Goal: Task Accomplishment & Management: Manage account settings

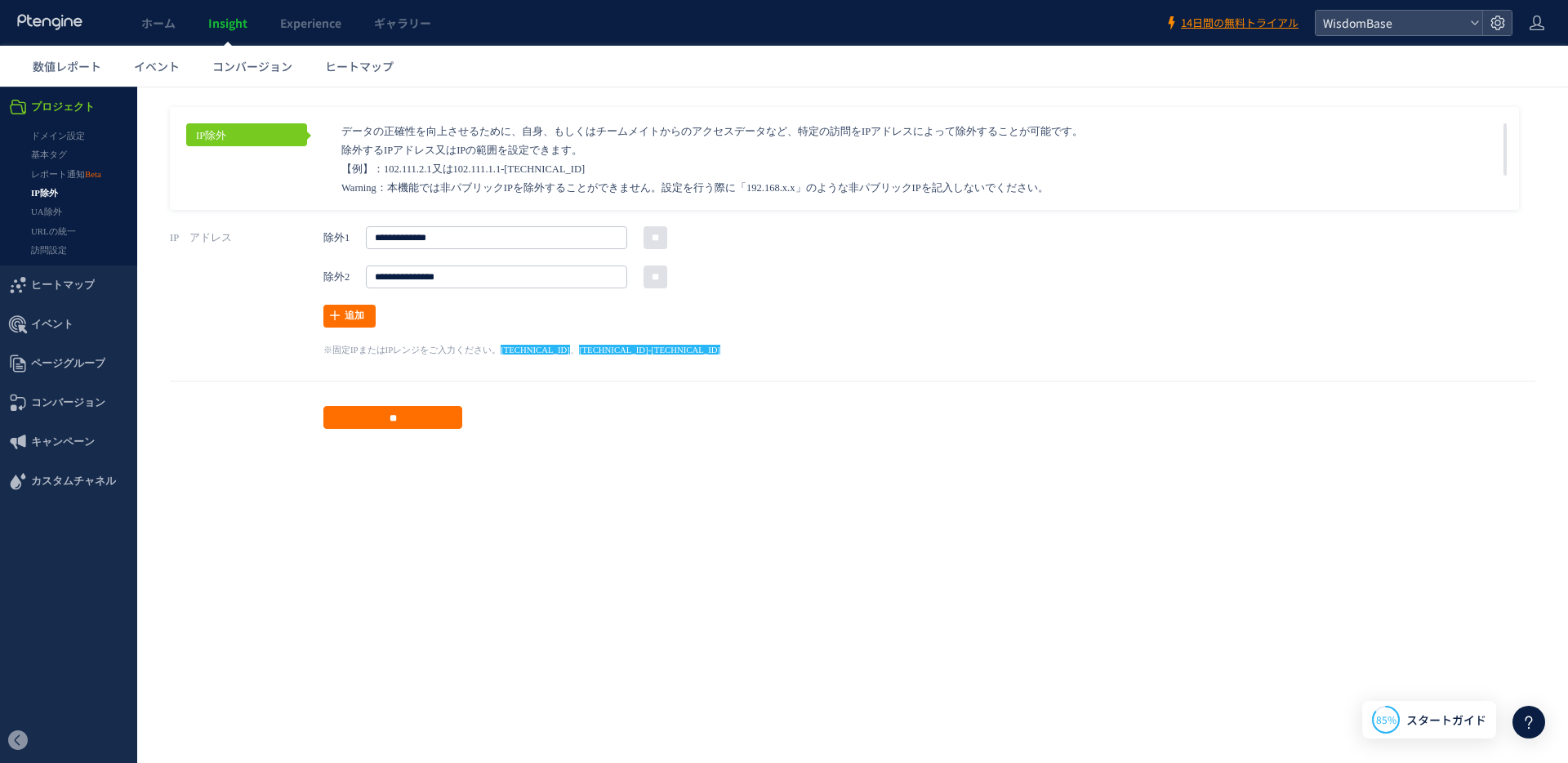
click at [57, 103] on span "プロジェクト" at bounding box center [63, 107] width 64 height 39
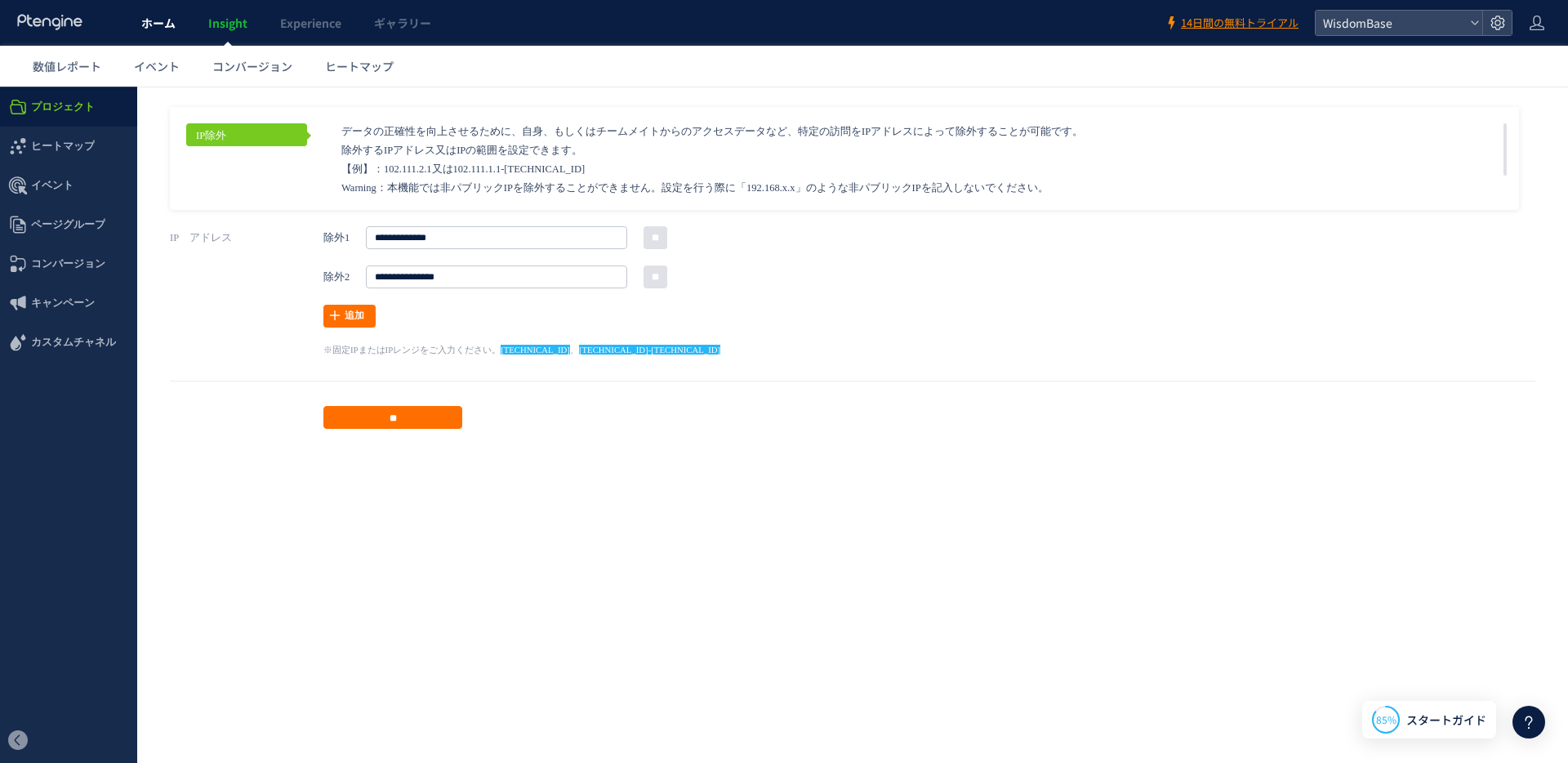
click at [158, 18] on span "ホーム" at bounding box center [158, 23] width 34 height 16
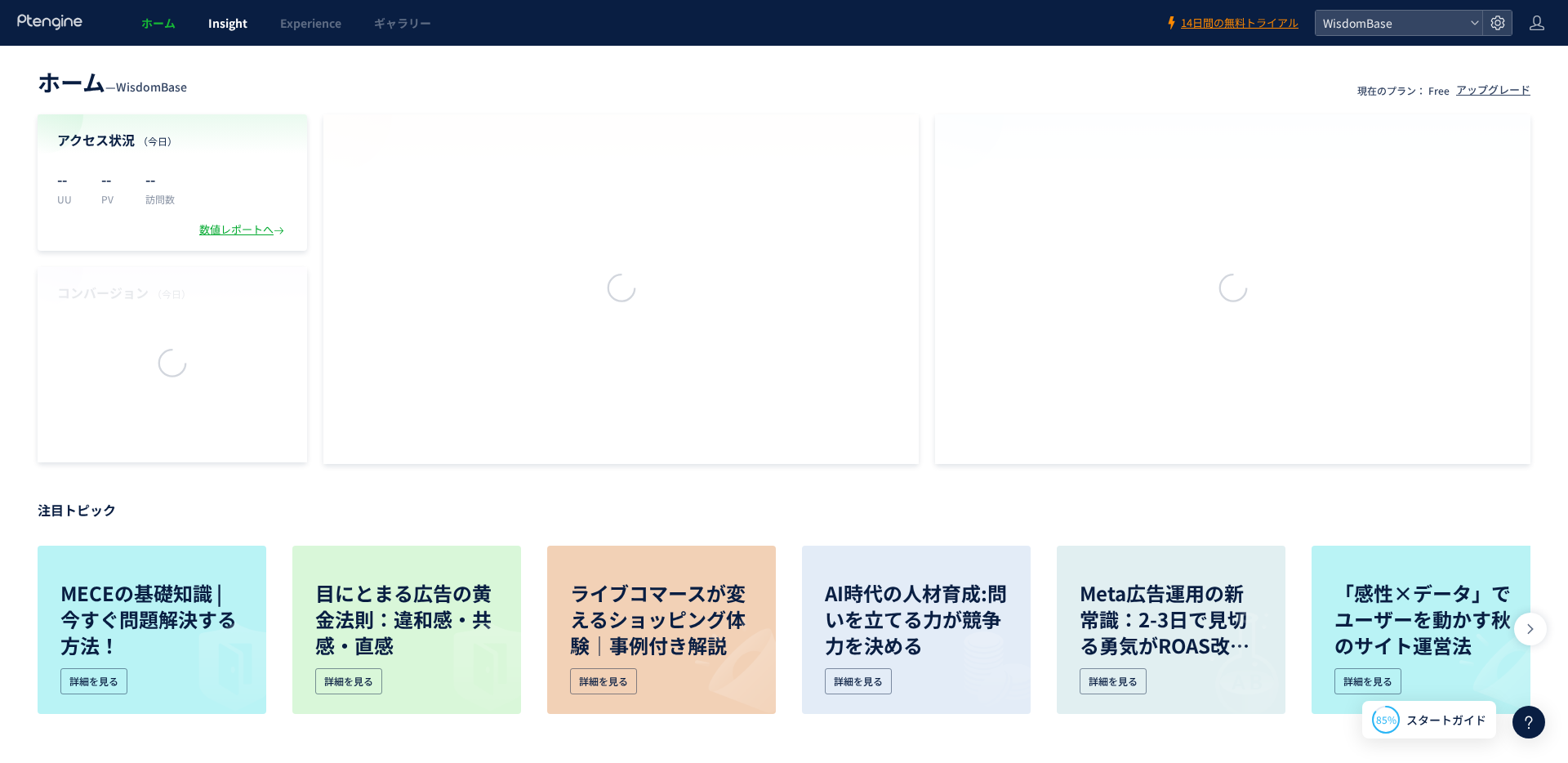
click at [217, 14] on link "Insight" at bounding box center [227, 23] width 72 height 46
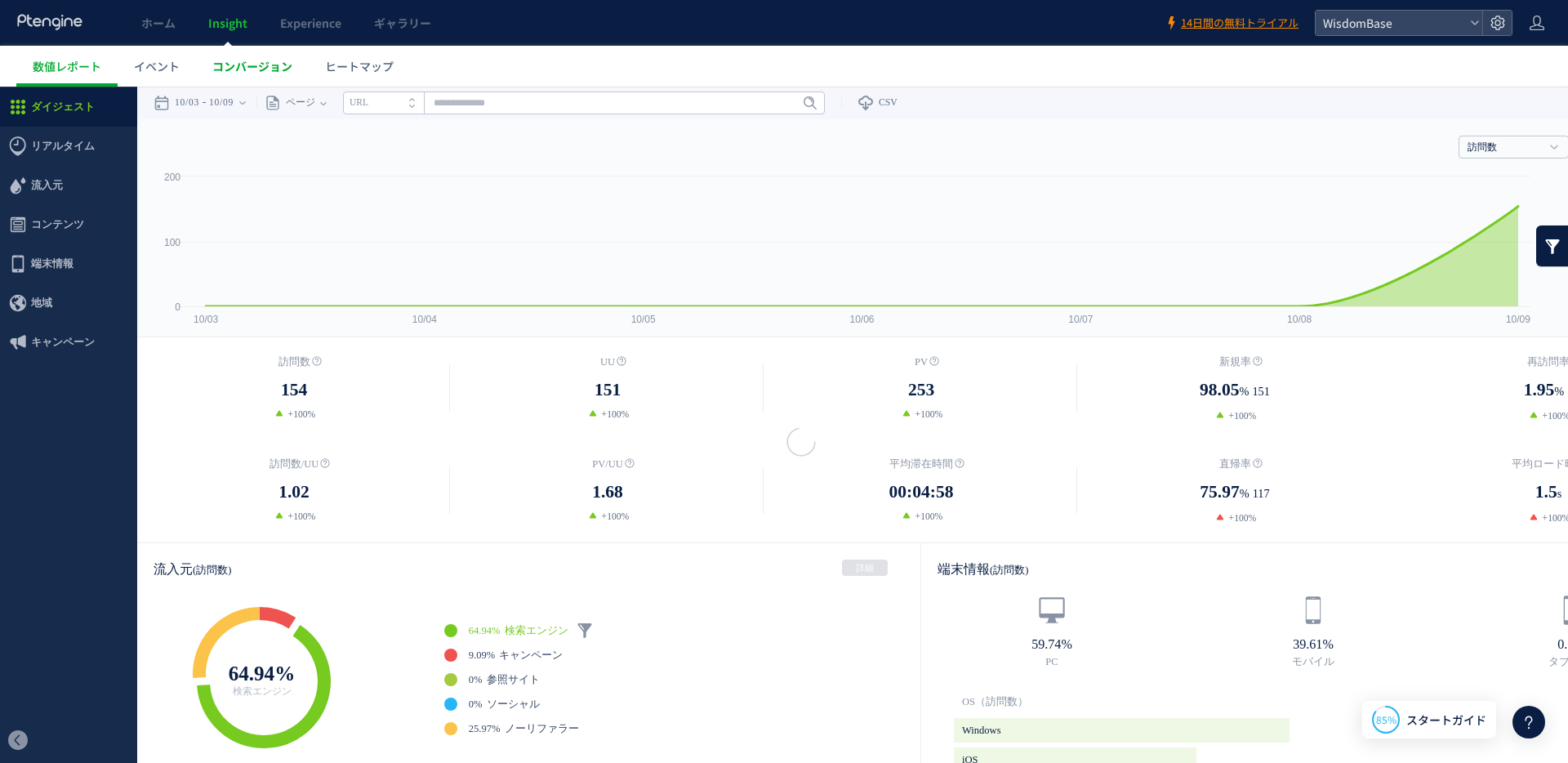
click at [197, 70] on link "コンバージョン" at bounding box center [253, 66] width 113 height 41
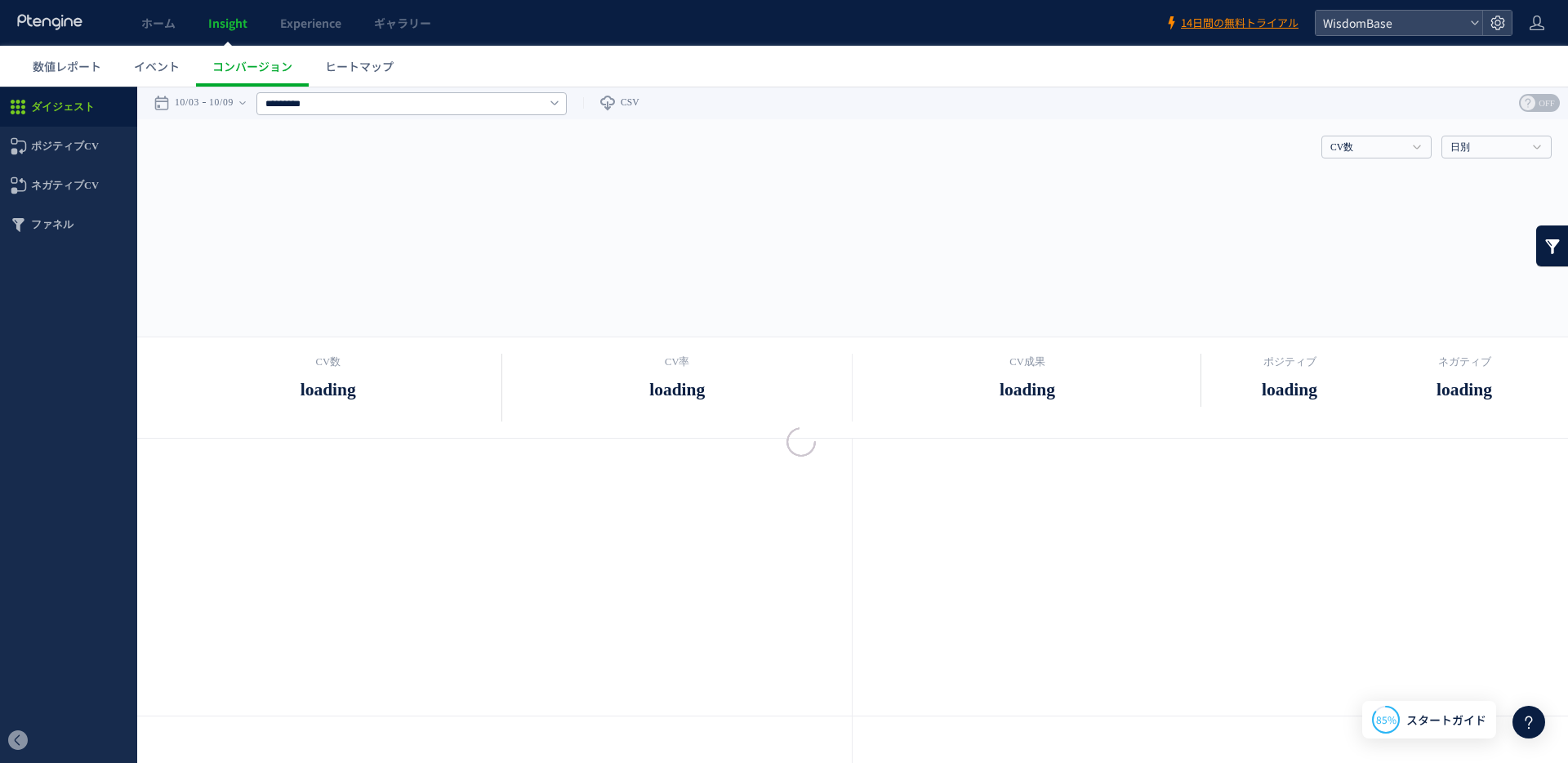
click at [152, 64] on div at bounding box center [784, 382] width 1568 height 763
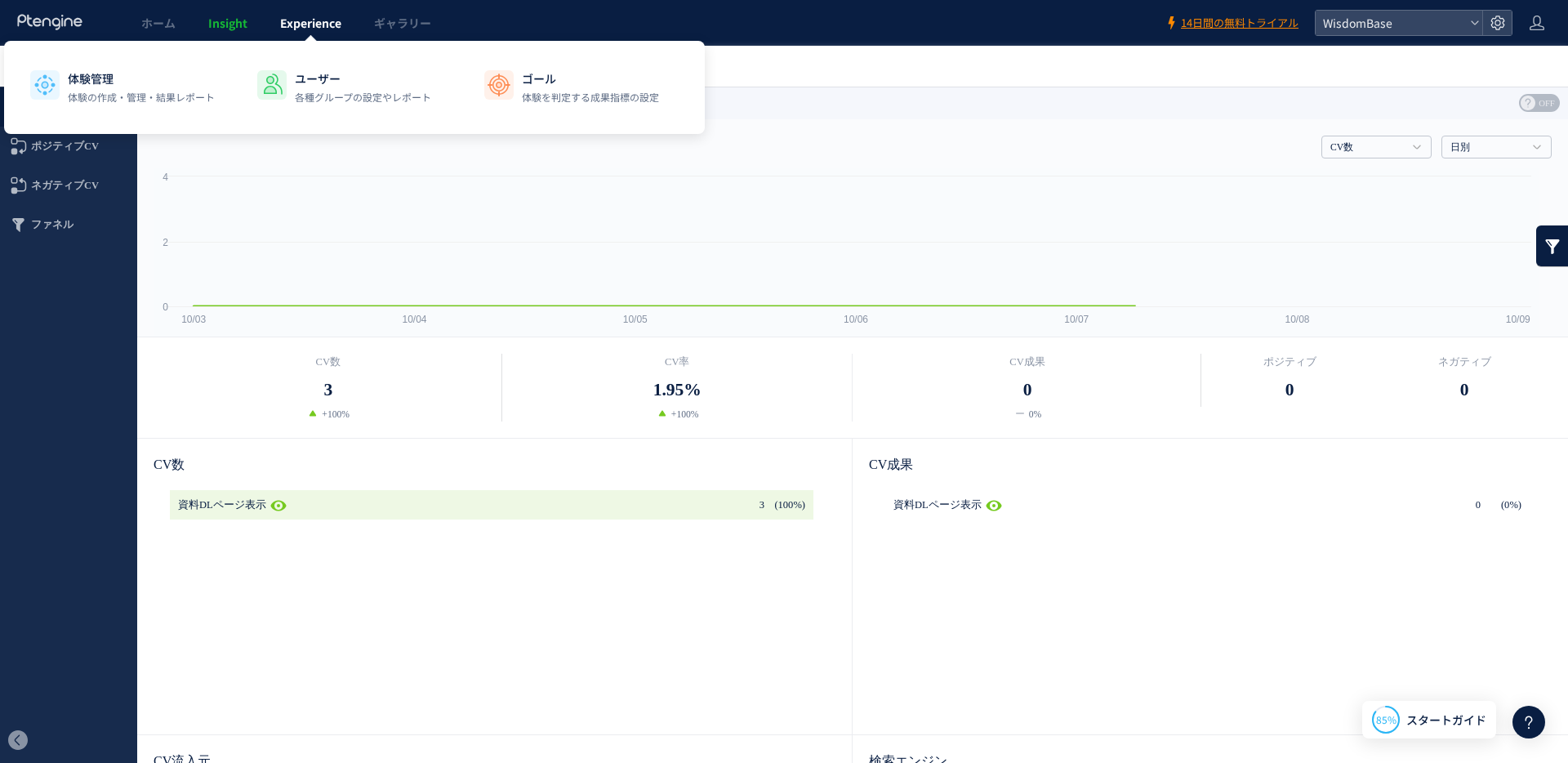
click at [307, 26] on span "Experience" at bounding box center [310, 23] width 61 height 16
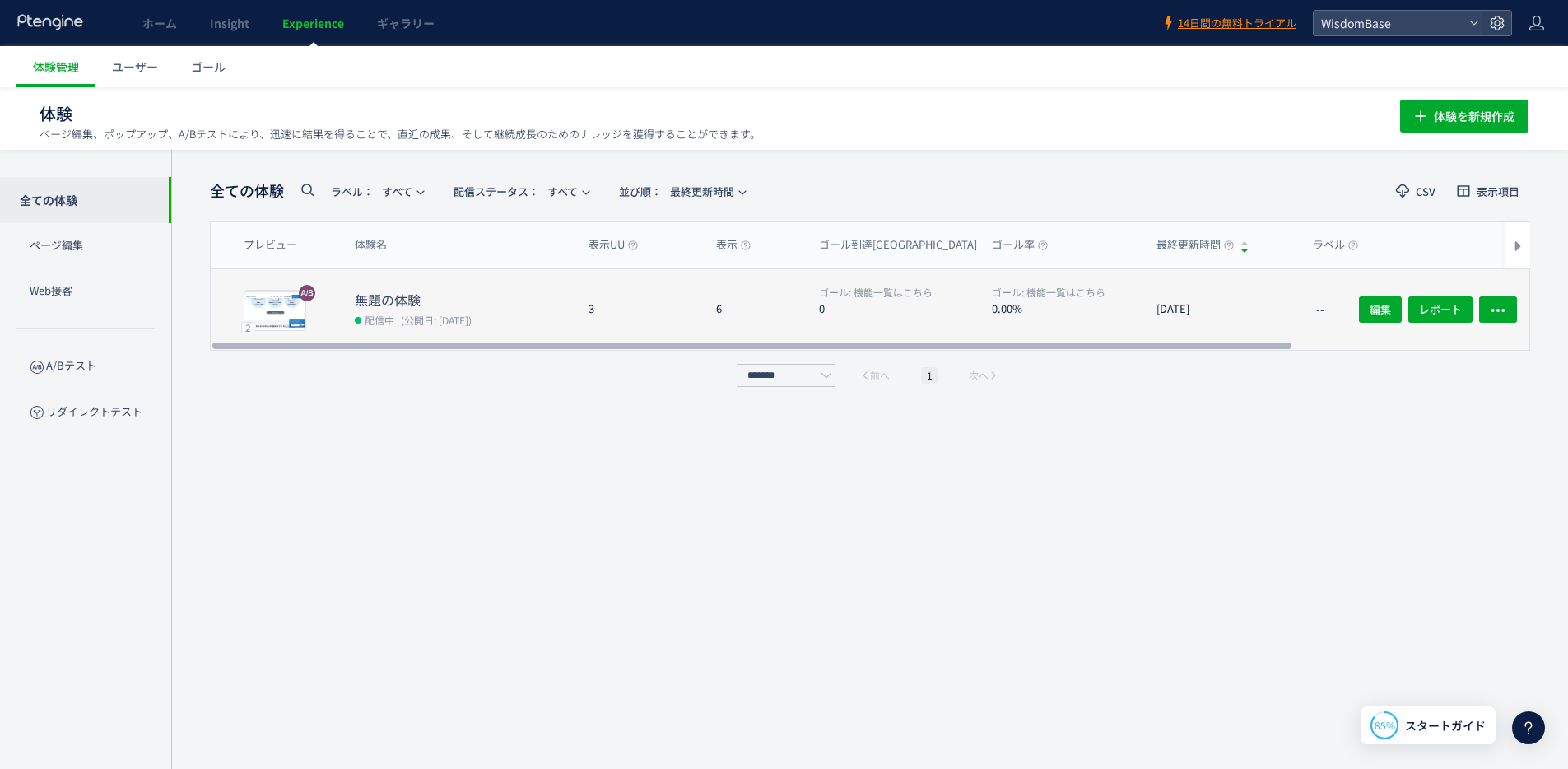
click at [473, 309] on dd "配信中 (公開日: [DATE])" at bounding box center [465, 320] width 221 height 21
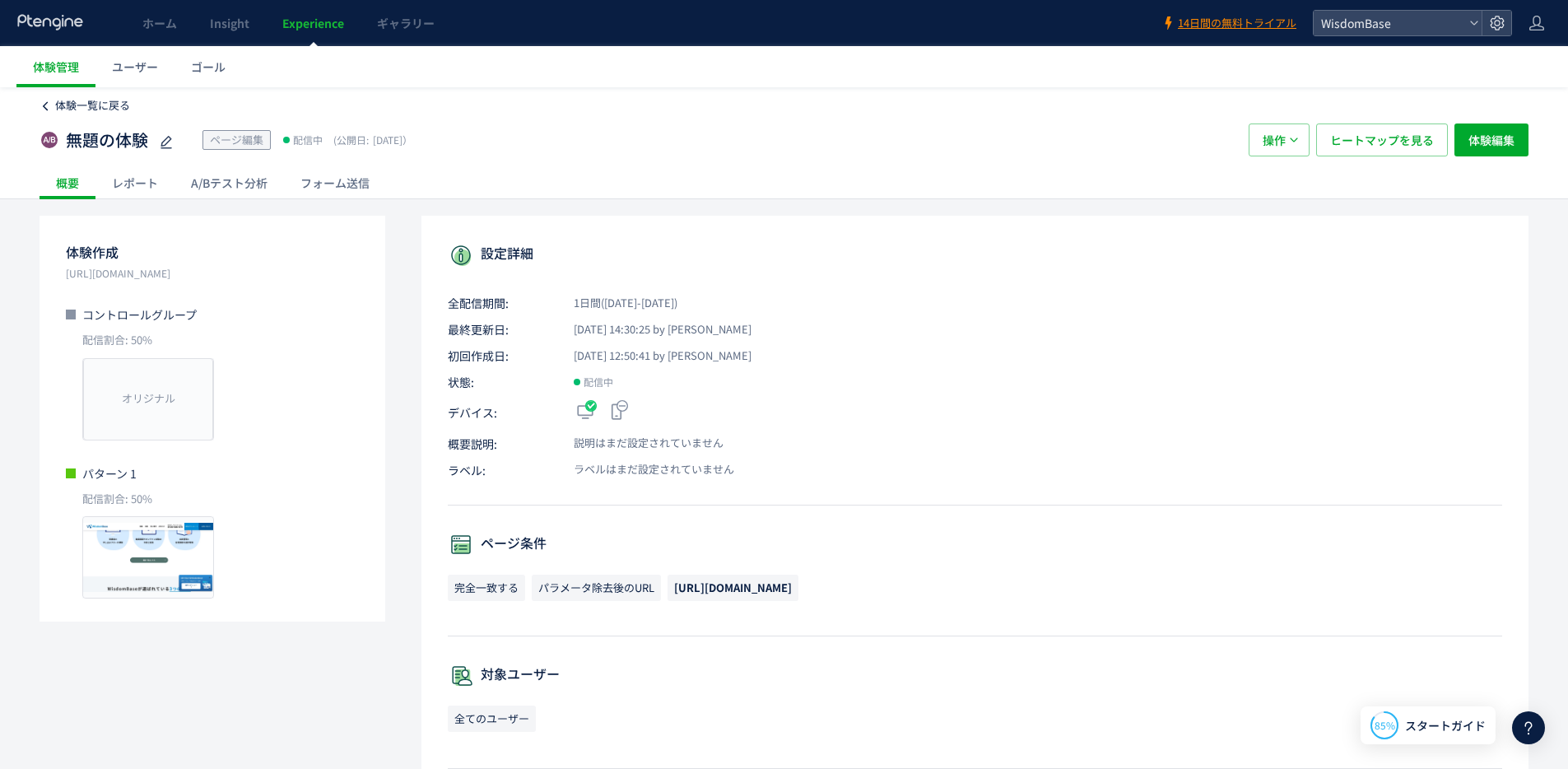
click at [71, 101] on span "体験一覧に戻る" at bounding box center [93, 105] width 75 height 16
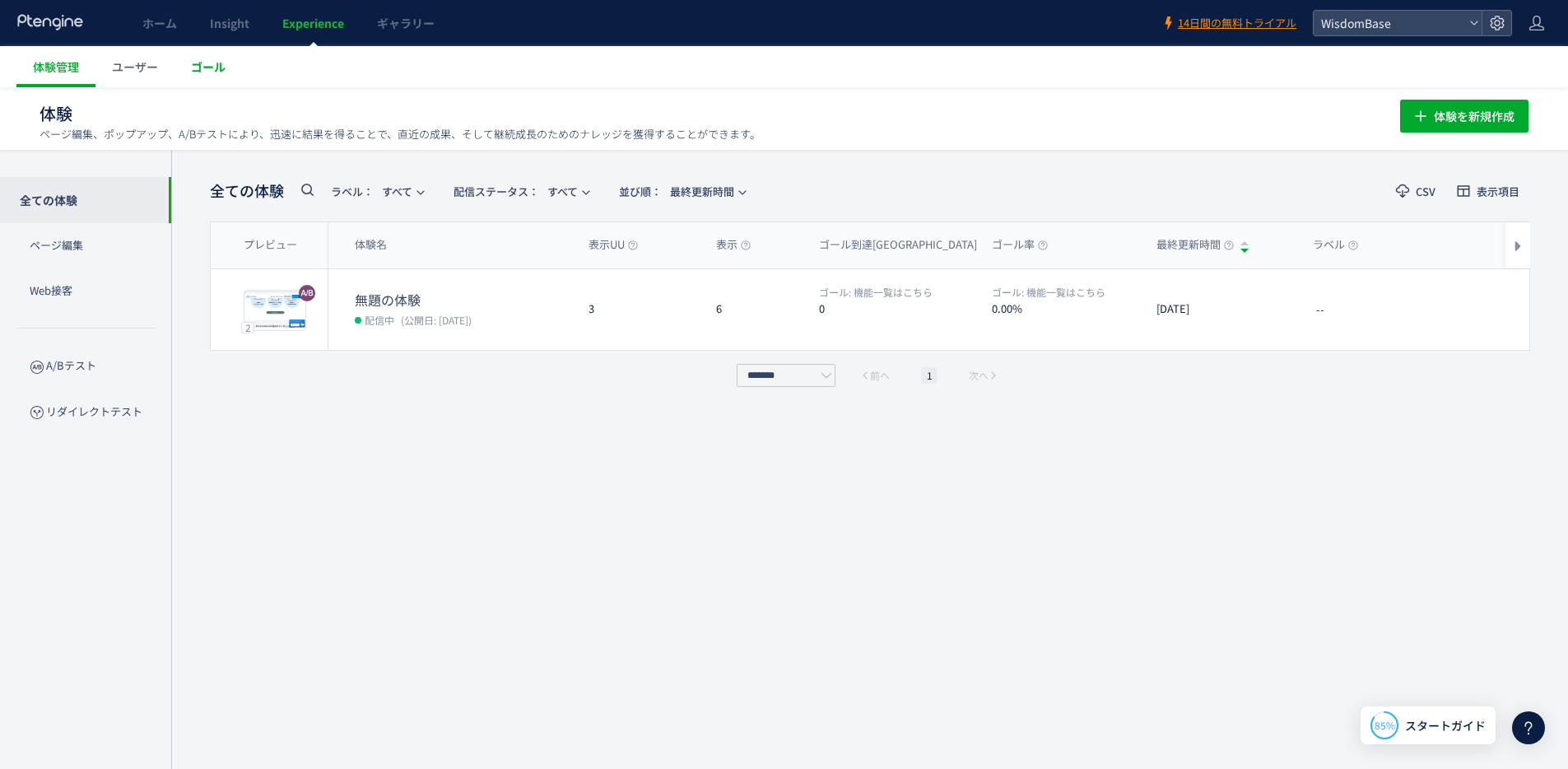
click at [192, 62] on span "ゴール" at bounding box center [208, 67] width 35 height 16
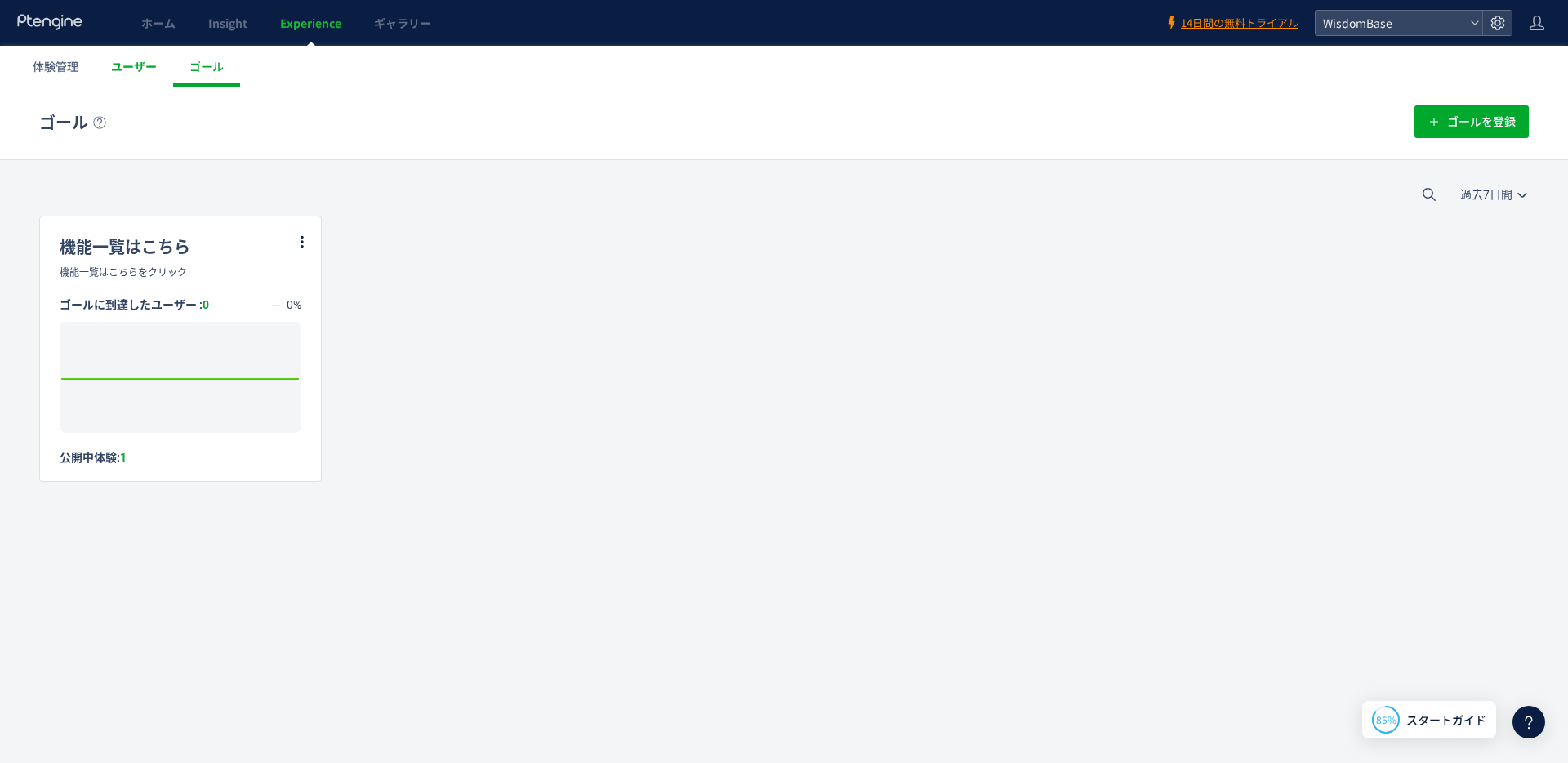
click at [140, 61] on span "ユーザー" at bounding box center [134, 66] width 46 height 16
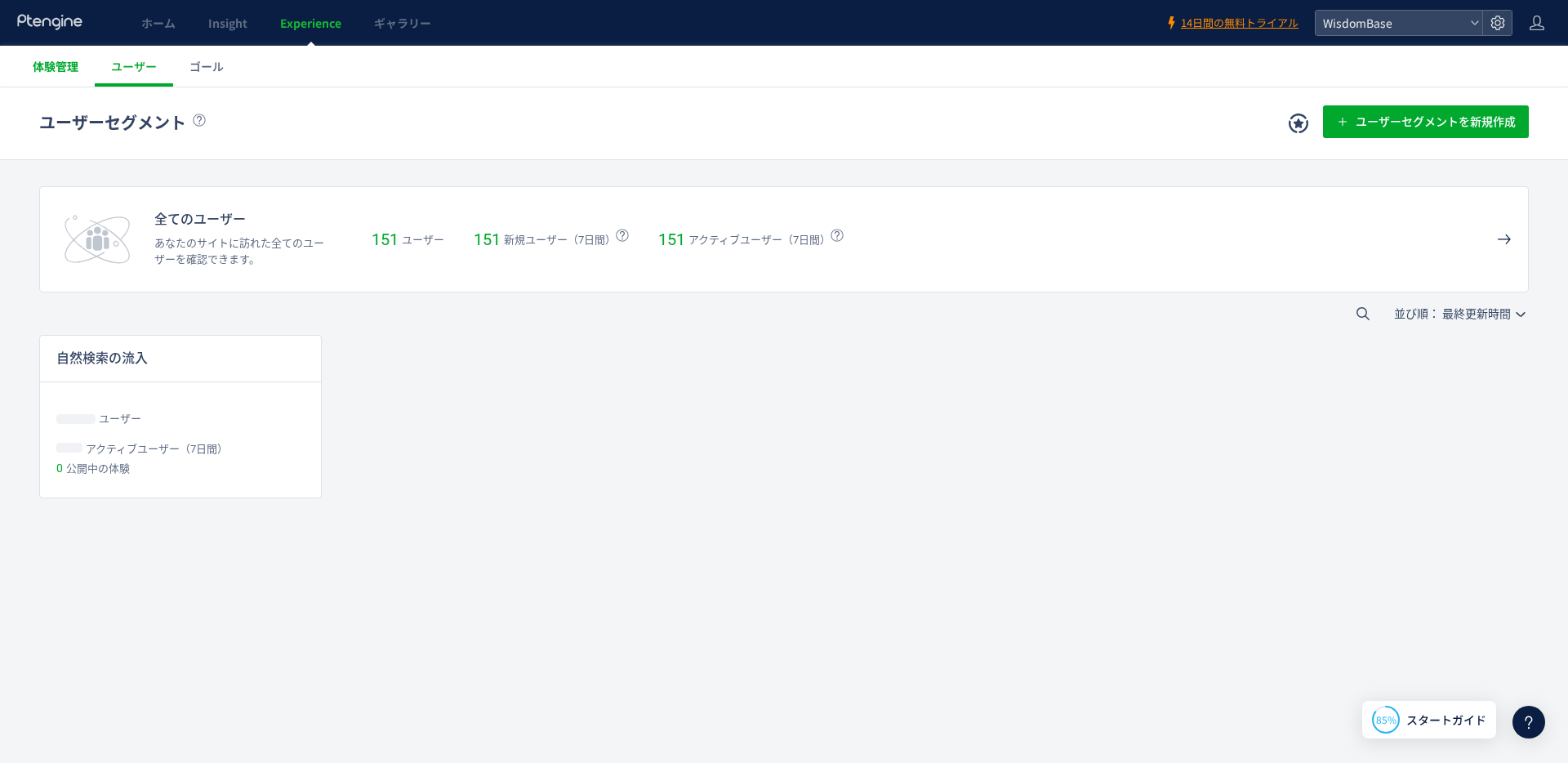
click at [47, 60] on span "体験管理" at bounding box center [56, 66] width 46 height 16
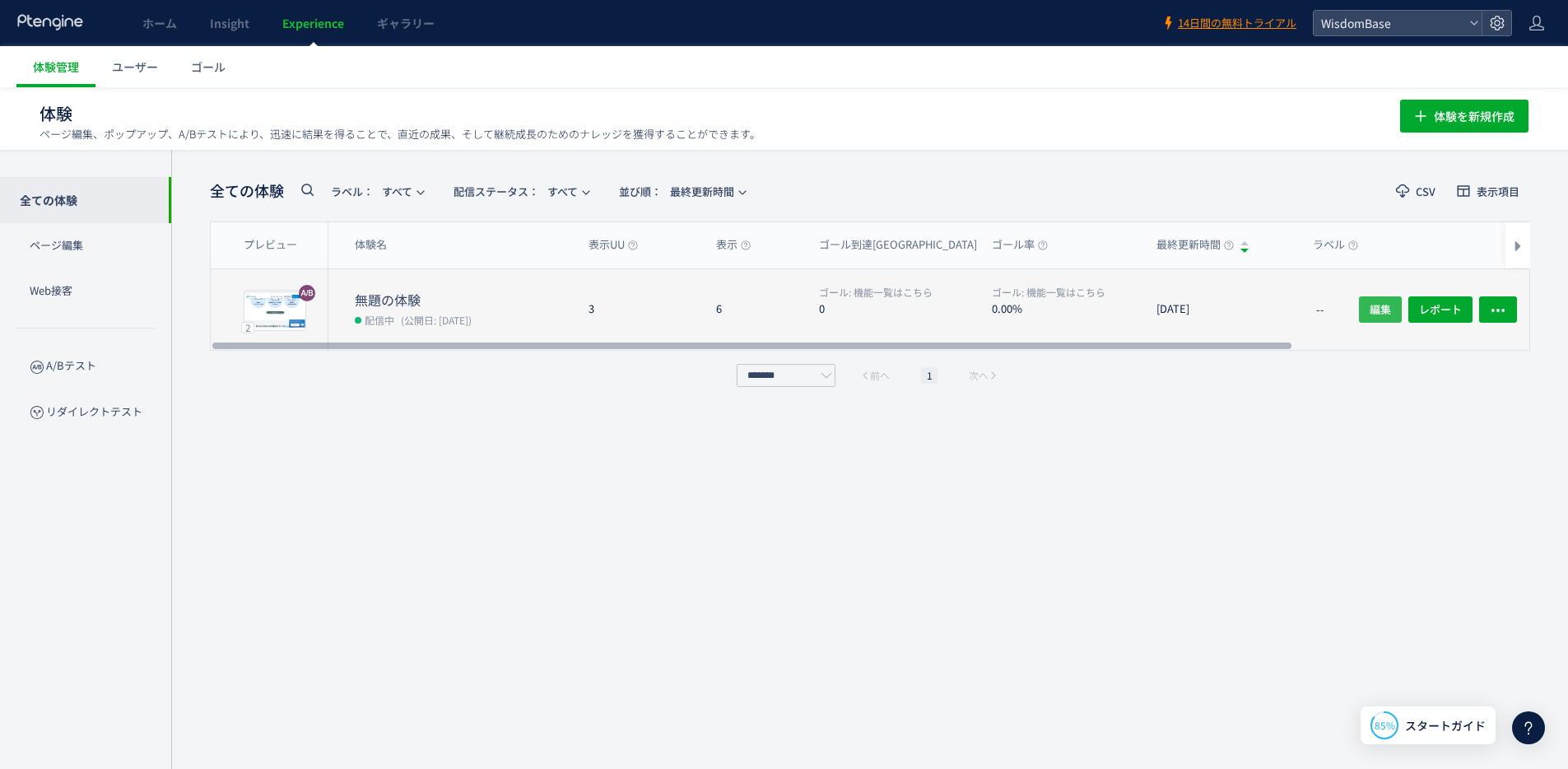
click at [1370, 304] on span "編集" at bounding box center [1380, 310] width 21 height 27
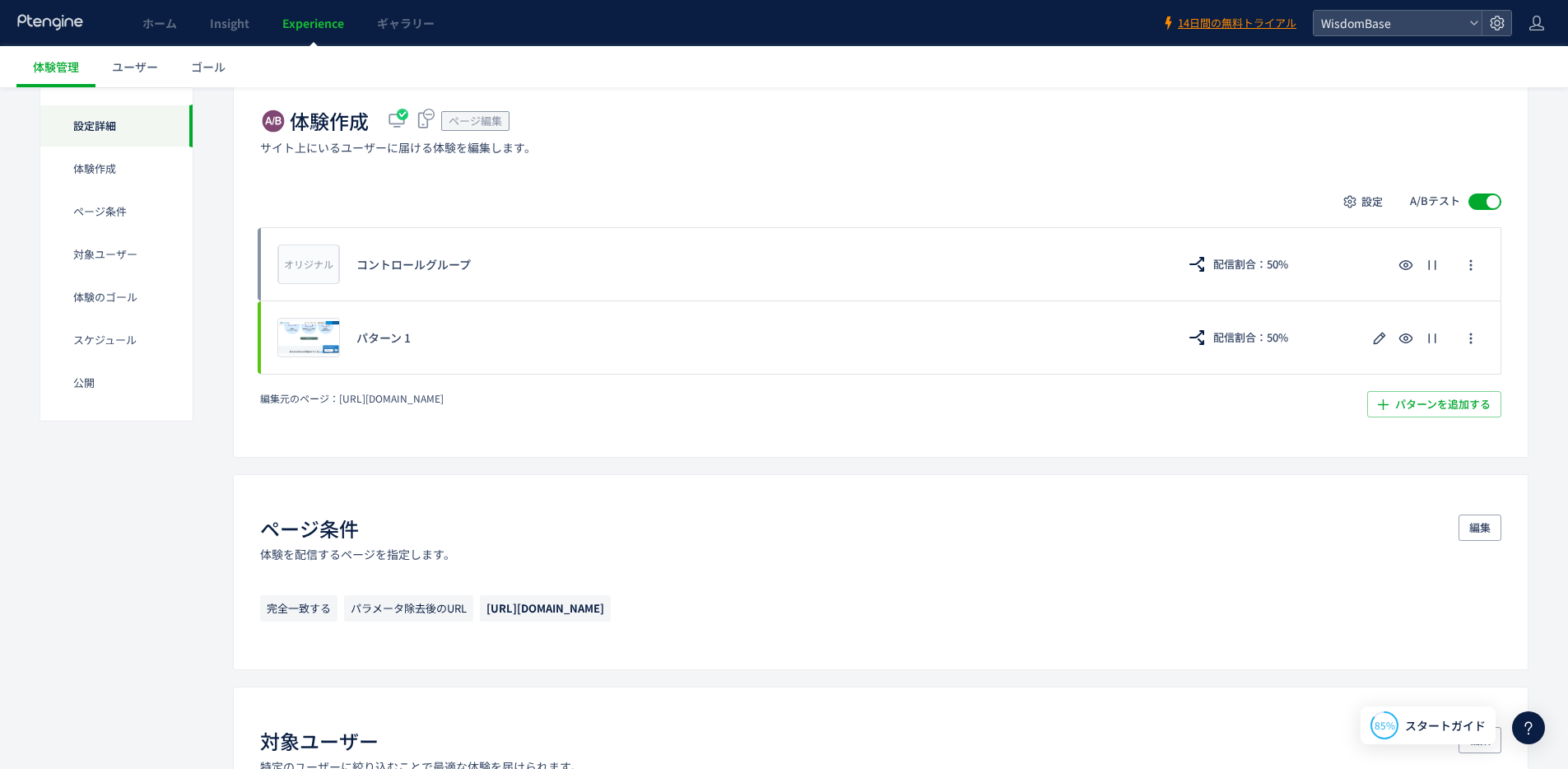
scroll to position [468, 0]
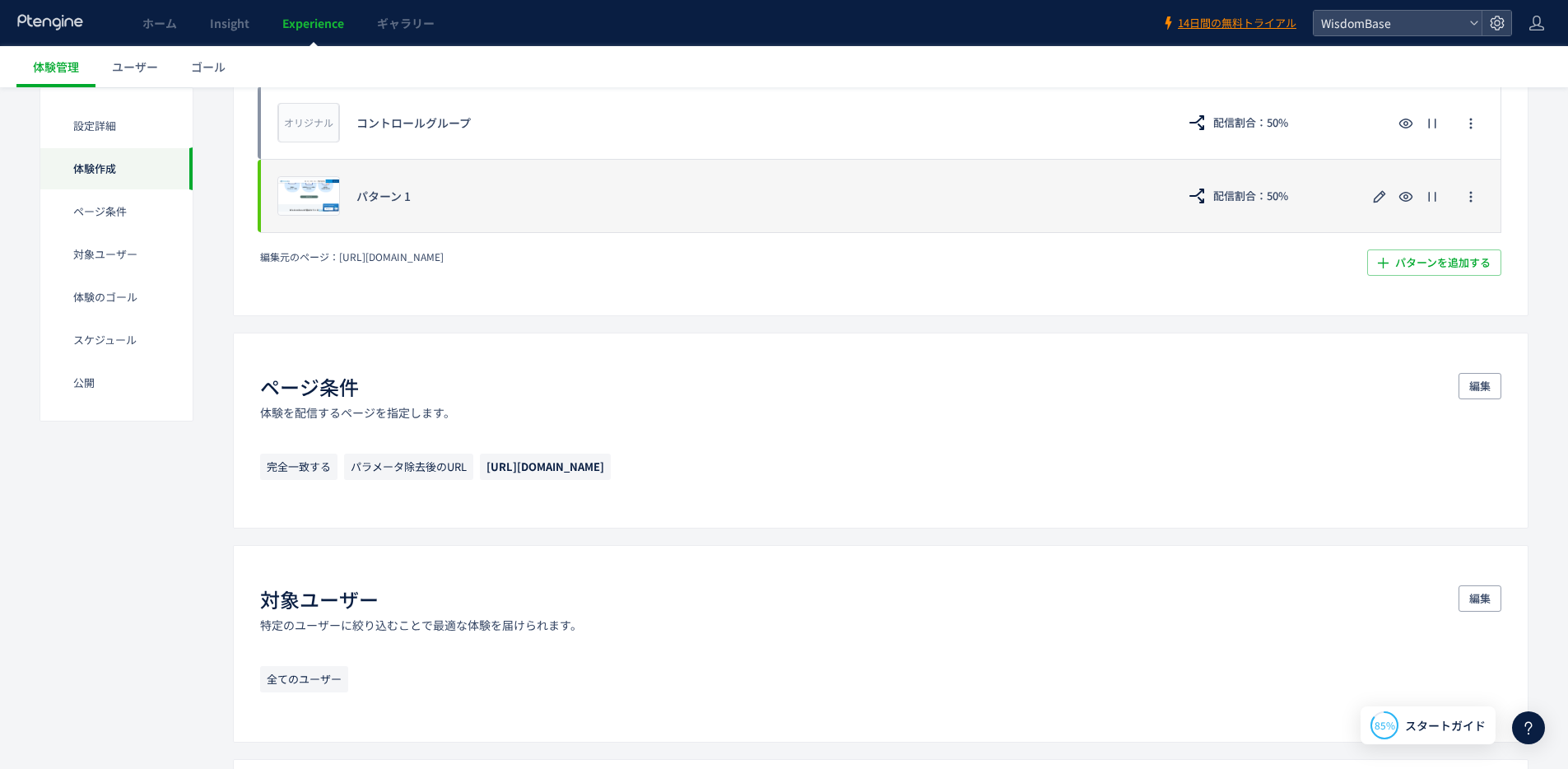
click at [588, 201] on div "パターン 1" at bounding box center [757, 196] width 803 height 16
click at [1373, 193] on icon "button" at bounding box center [1379, 197] width 20 height 20
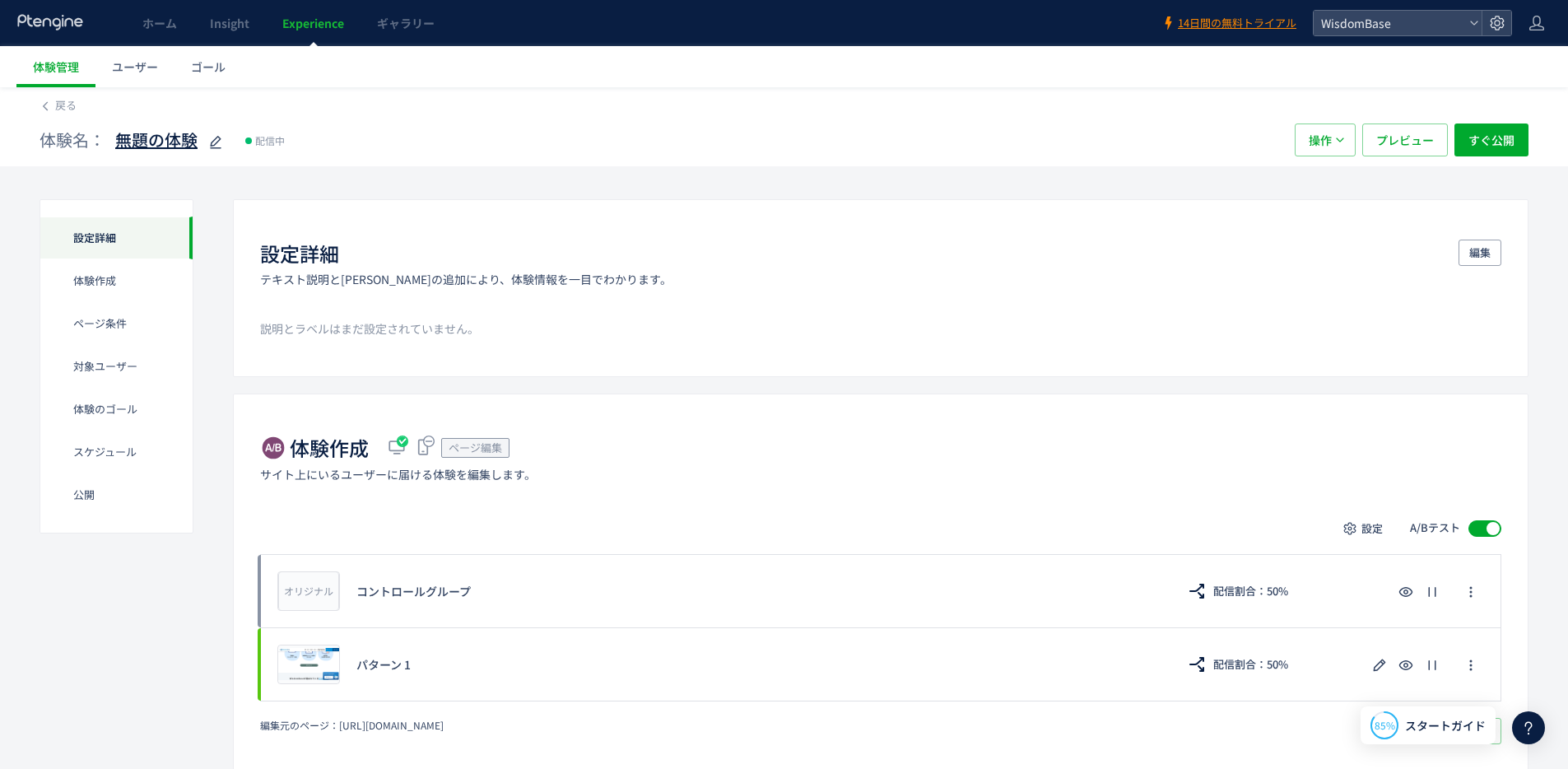
click at [171, 137] on span "無題の体験" at bounding box center [156, 140] width 82 height 24
click at [171, 139] on input "*****" at bounding box center [217, 141] width 206 height 33
type input "*"
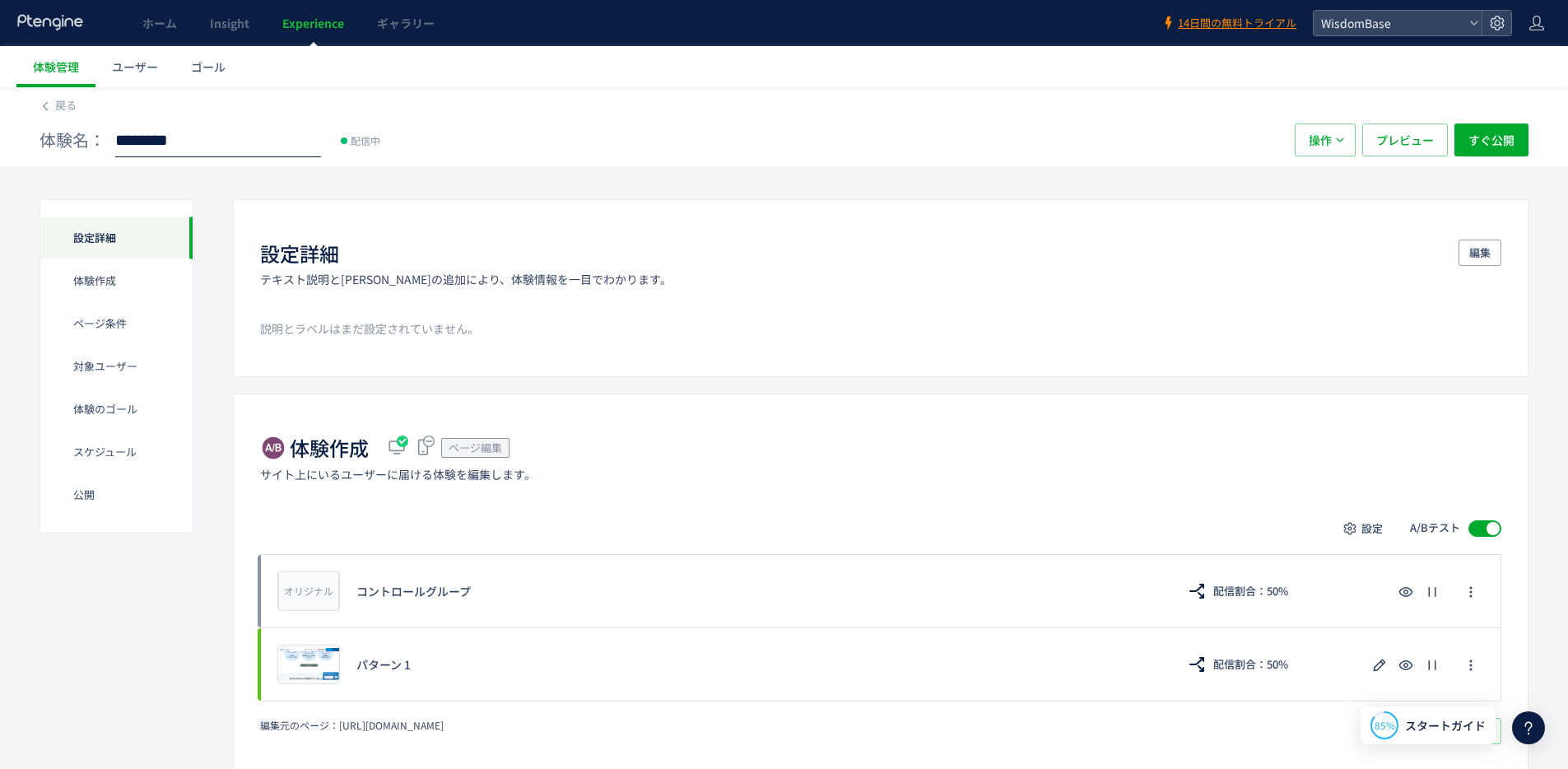
type input "********"
click at [62, 106] on span "戻る" at bounding box center [66, 105] width 21 height 16
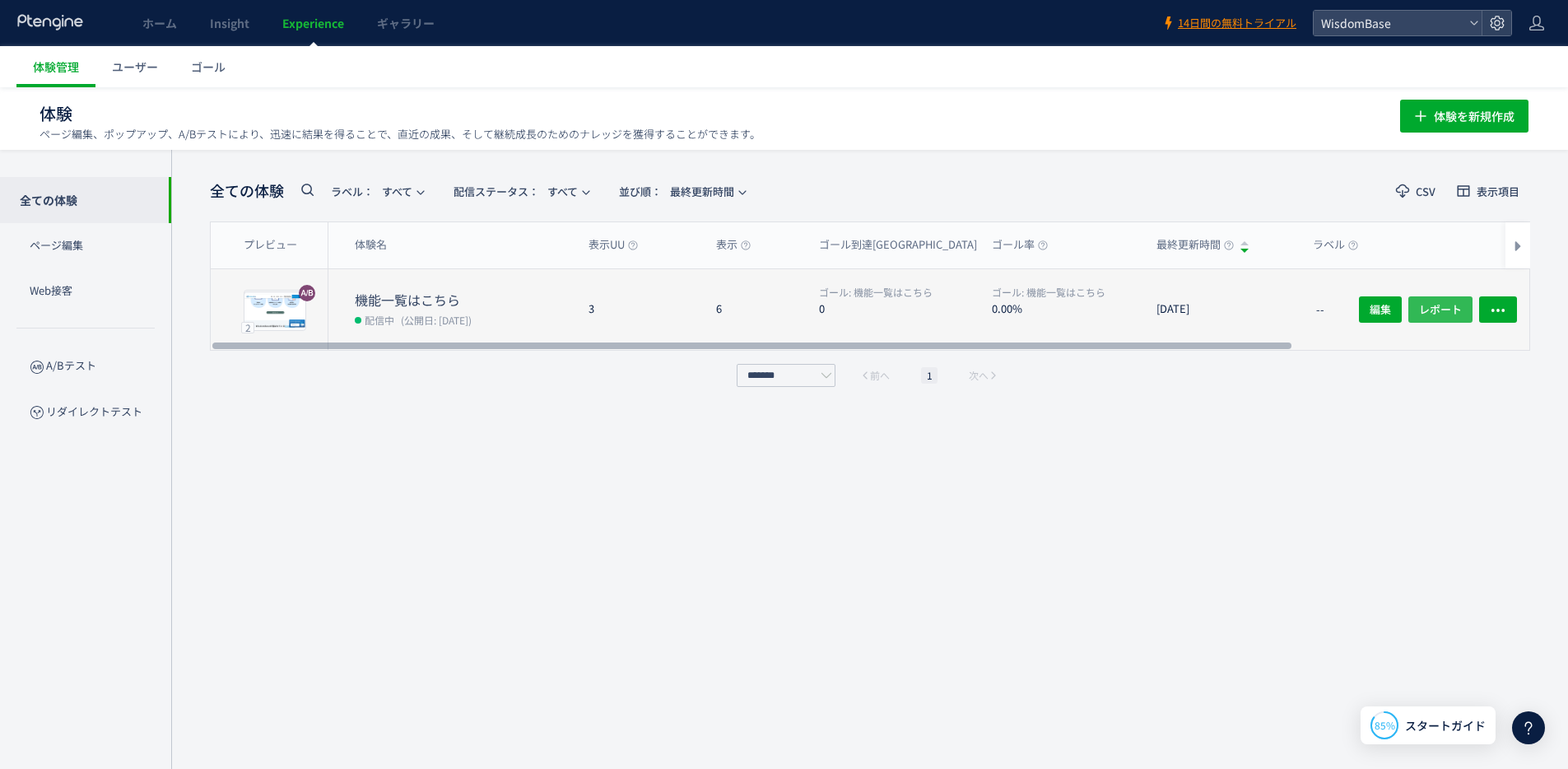
click at [1412, 309] on button "レポート" at bounding box center [1440, 310] width 64 height 27
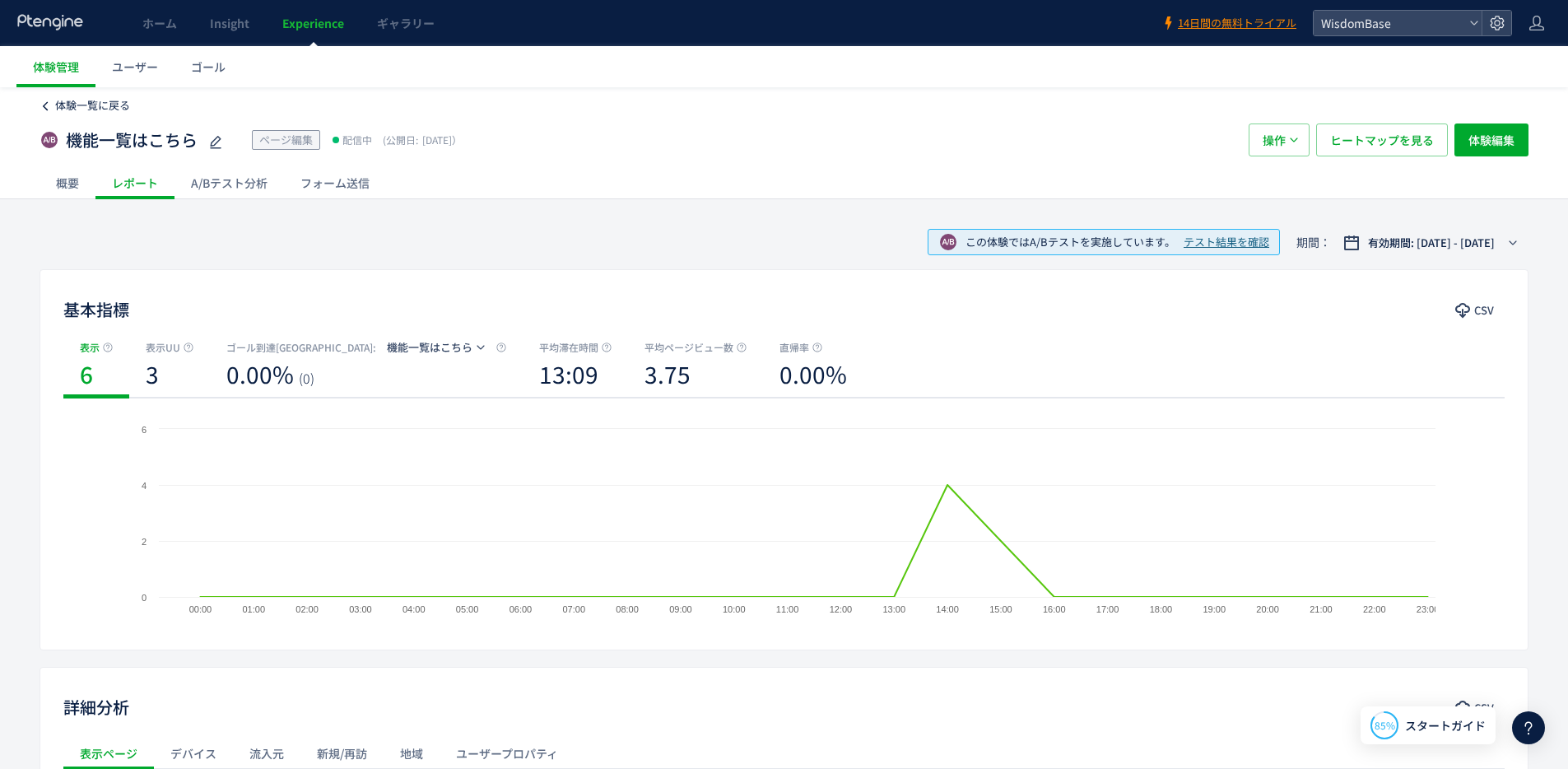
click at [45, 106] on icon at bounding box center [44, 106] width 12 height 12
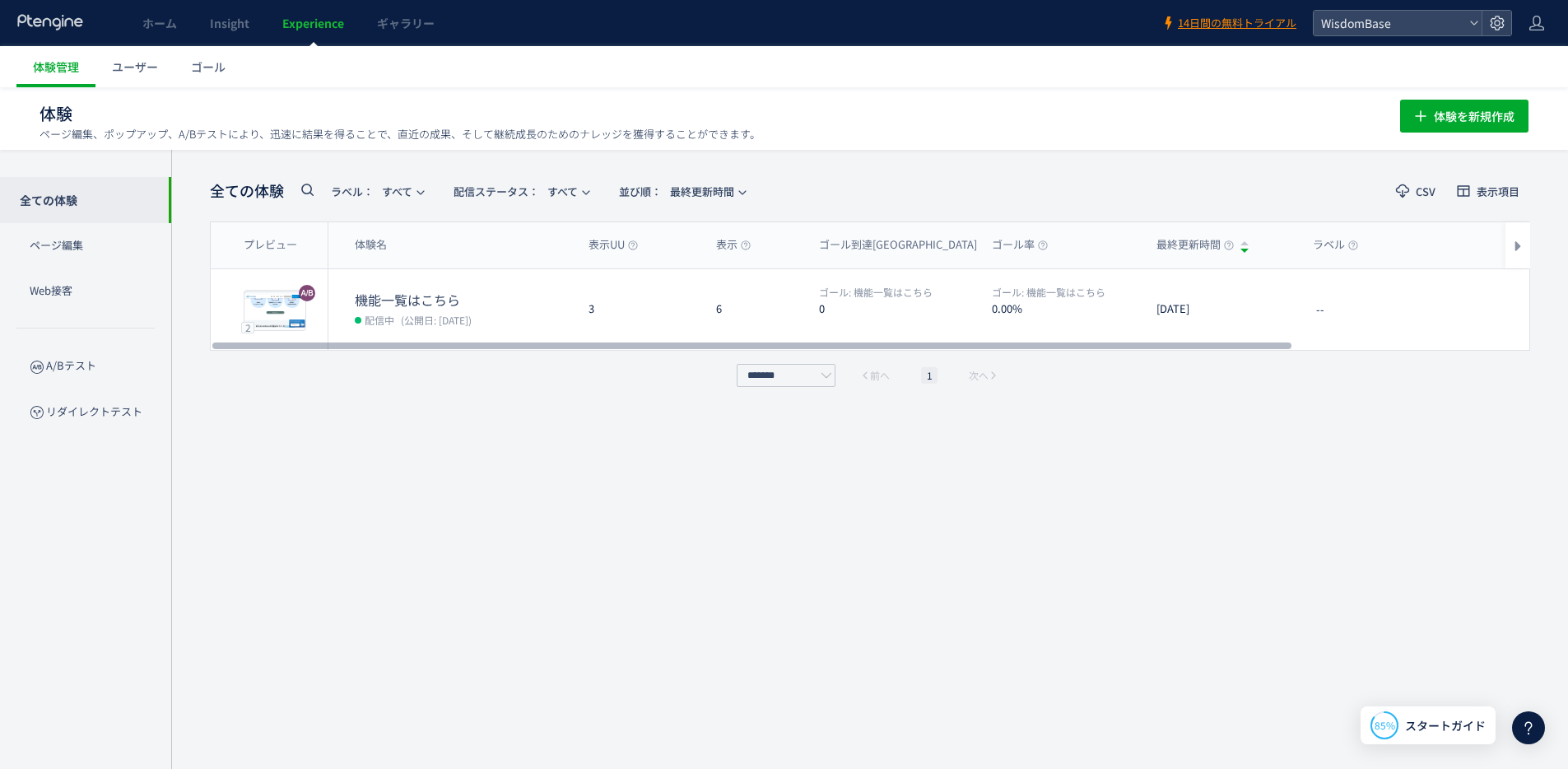
drag, startPoint x: 738, startPoint y: 344, endPoint x: 570, endPoint y: 381, distance: 172.0
click at [570, 351] on div at bounding box center [752, 345] width 1079 height 10
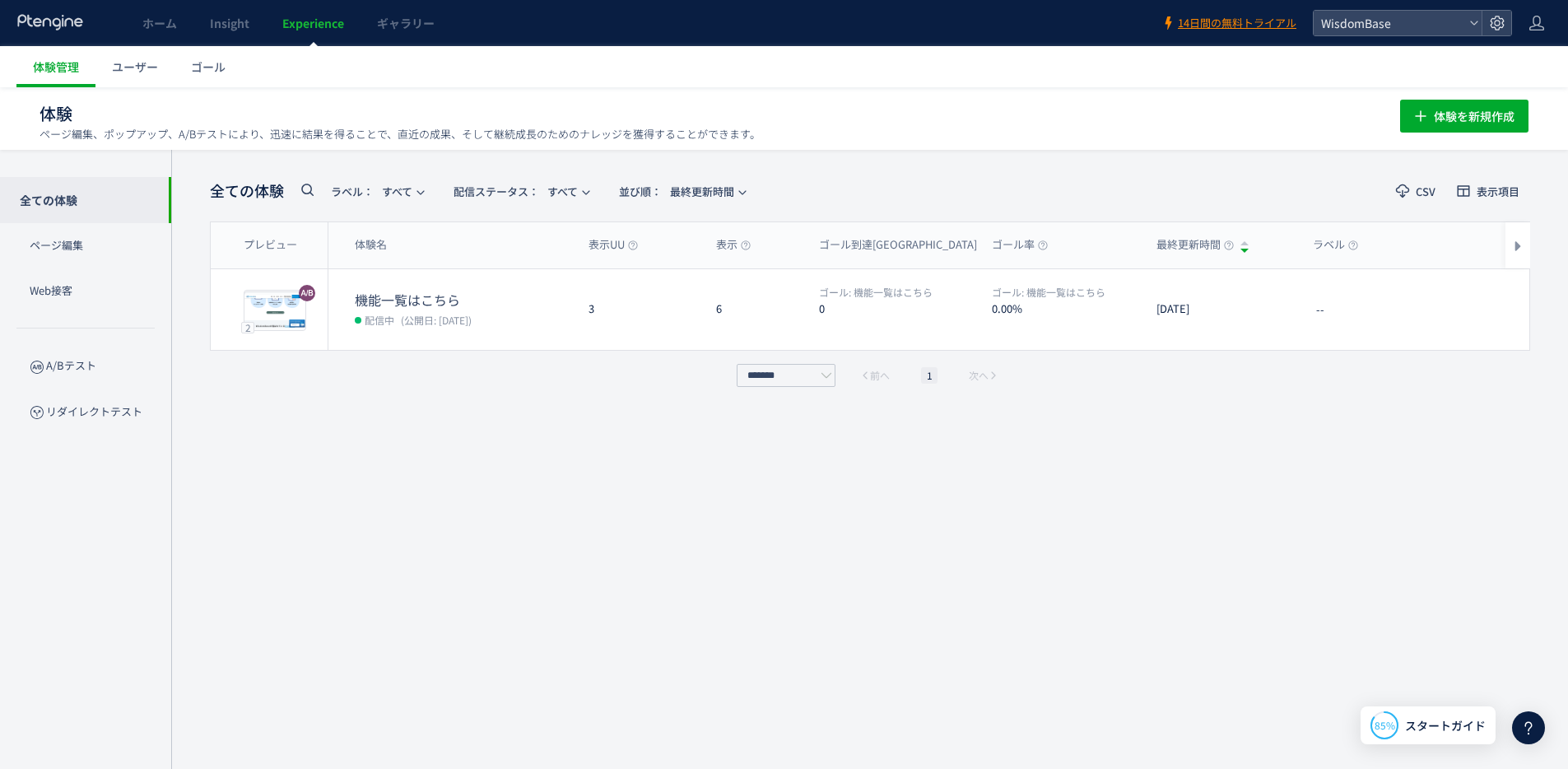
click at [562, 379] on div "******* 前へ 1 次へ" at bounding box center [869, 376] width 1320 height 23
